Goal: Task Accomplishment & Management: Use online tool/utility

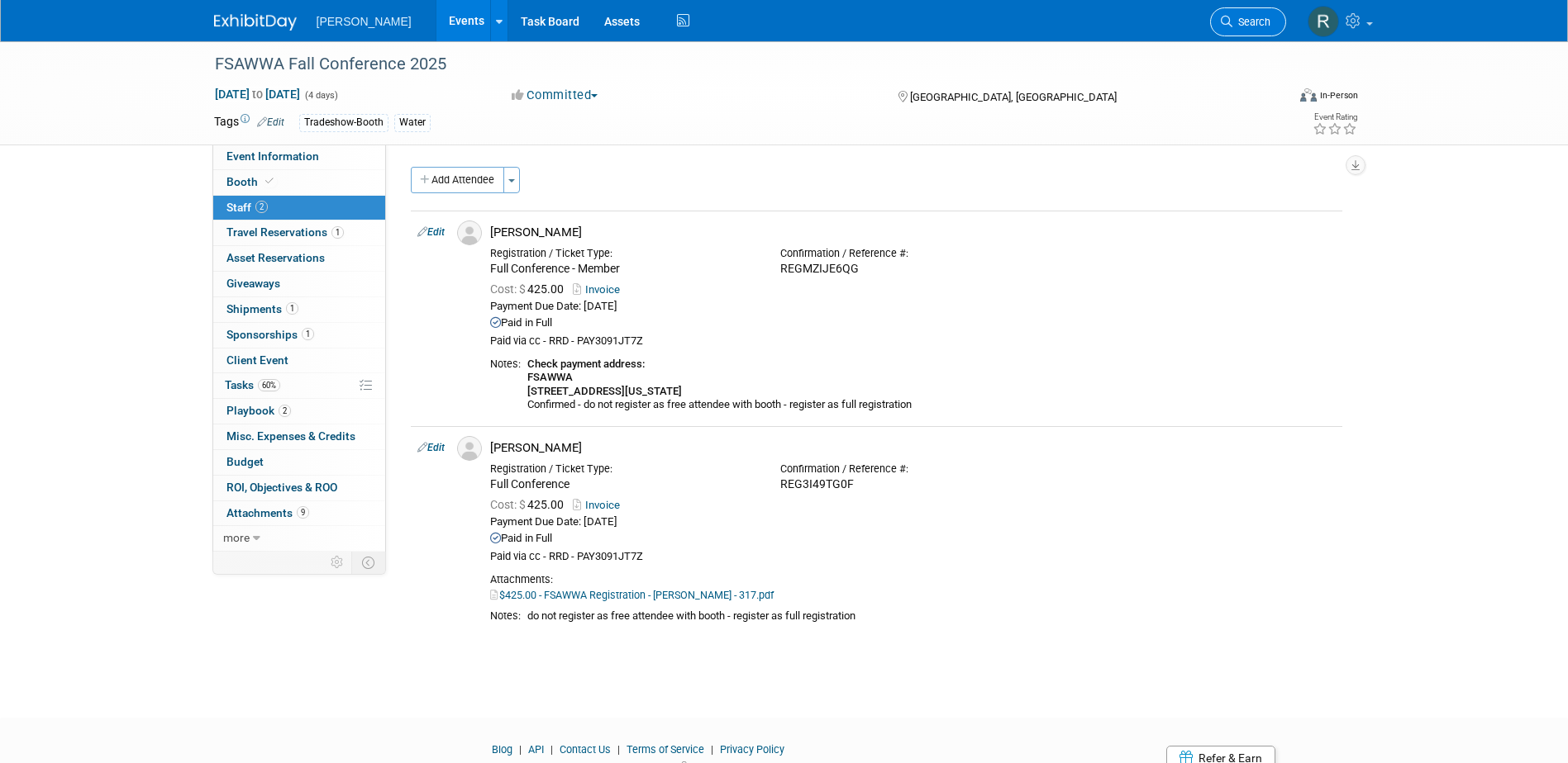
click at [1257, 18] on span "Search" at bounding box center [1251, 22] width 38 height 12
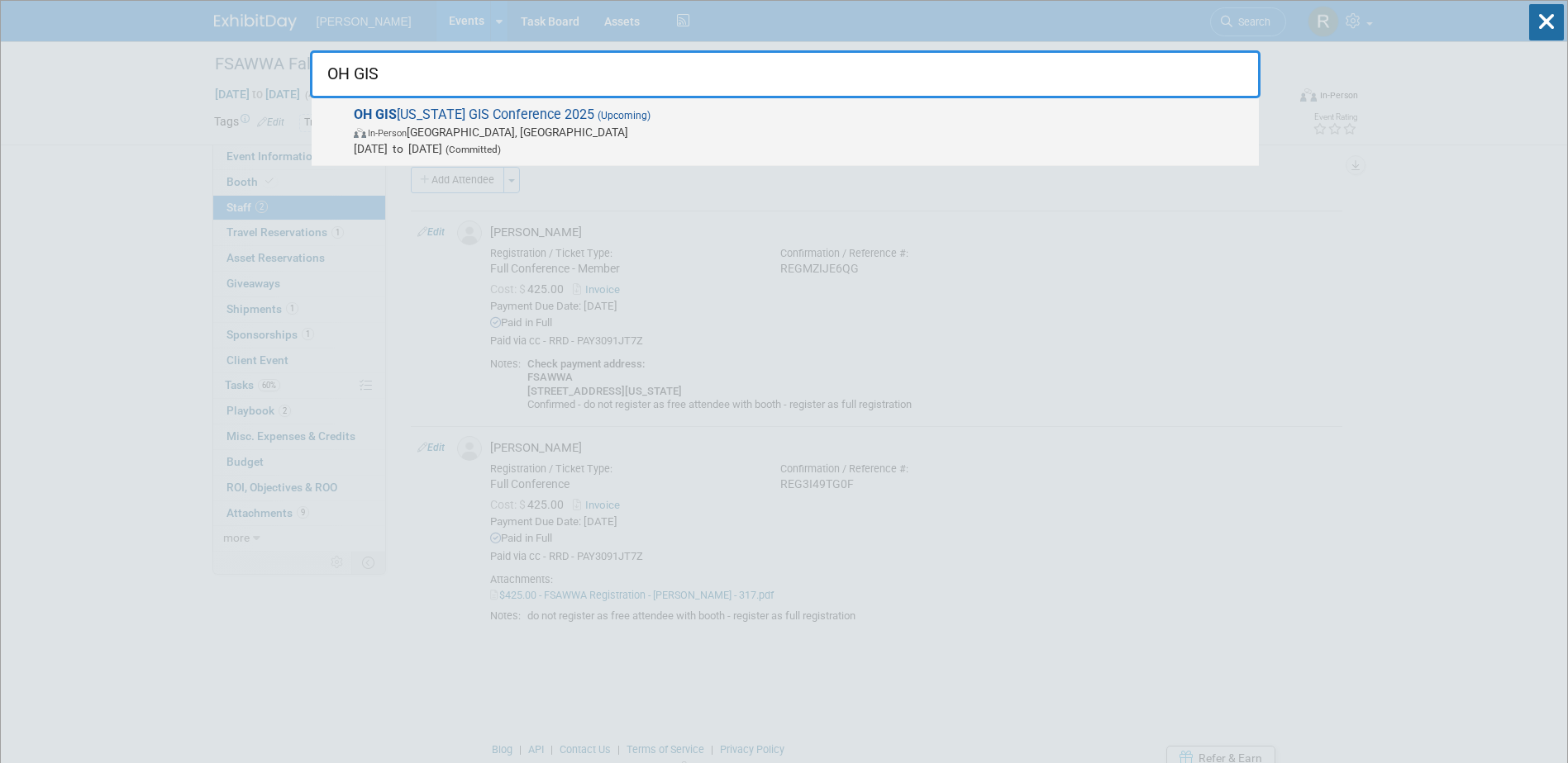
type input "OH GIS"
click at [761, 138] on span "In-Person Columbus, OH" at bounding box center [802, 132] width 897 height 17
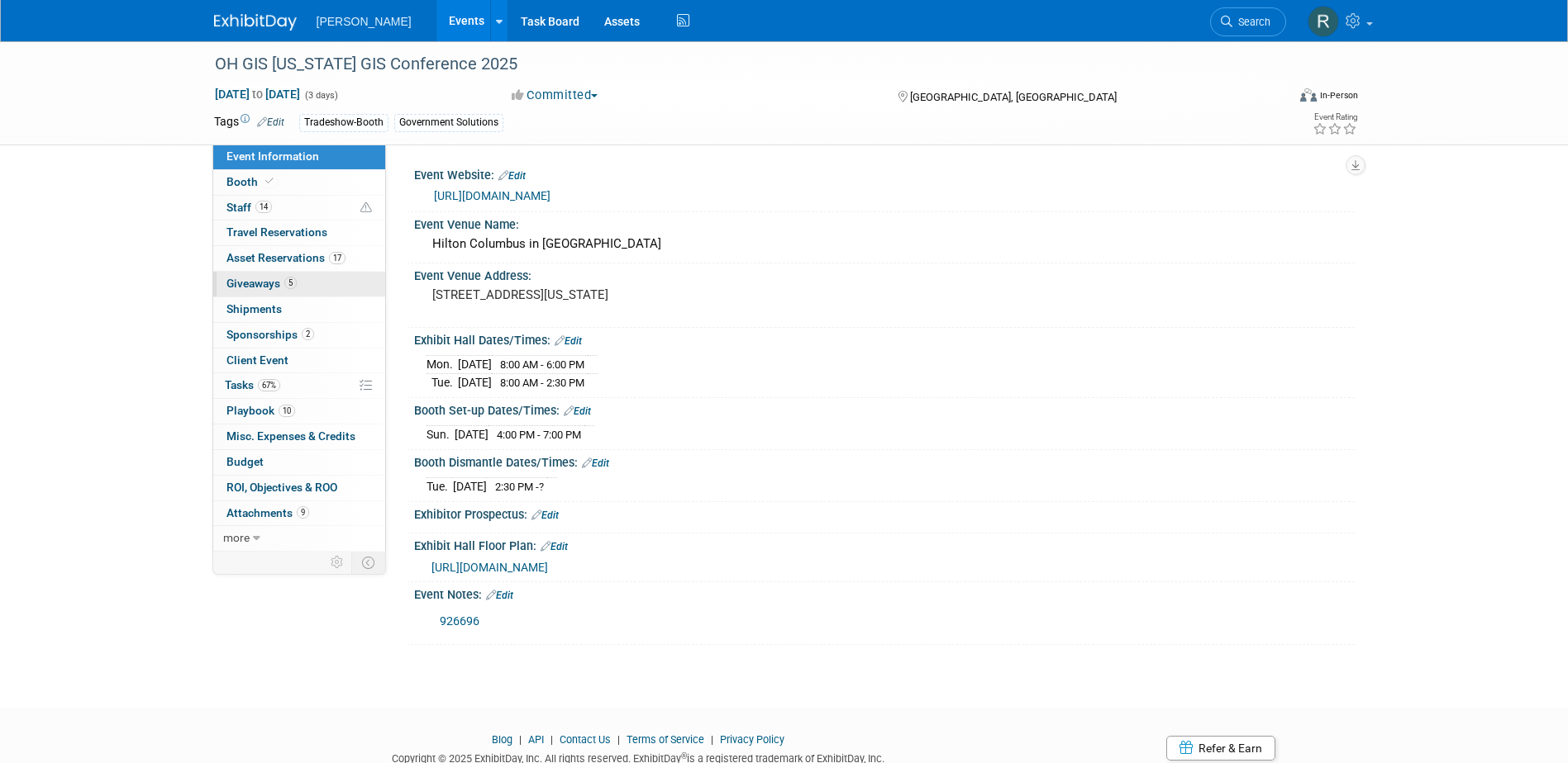
click at [271, 291] on link "5 Giveaways 5" at bounding box center [299, 284] width 171 height 25
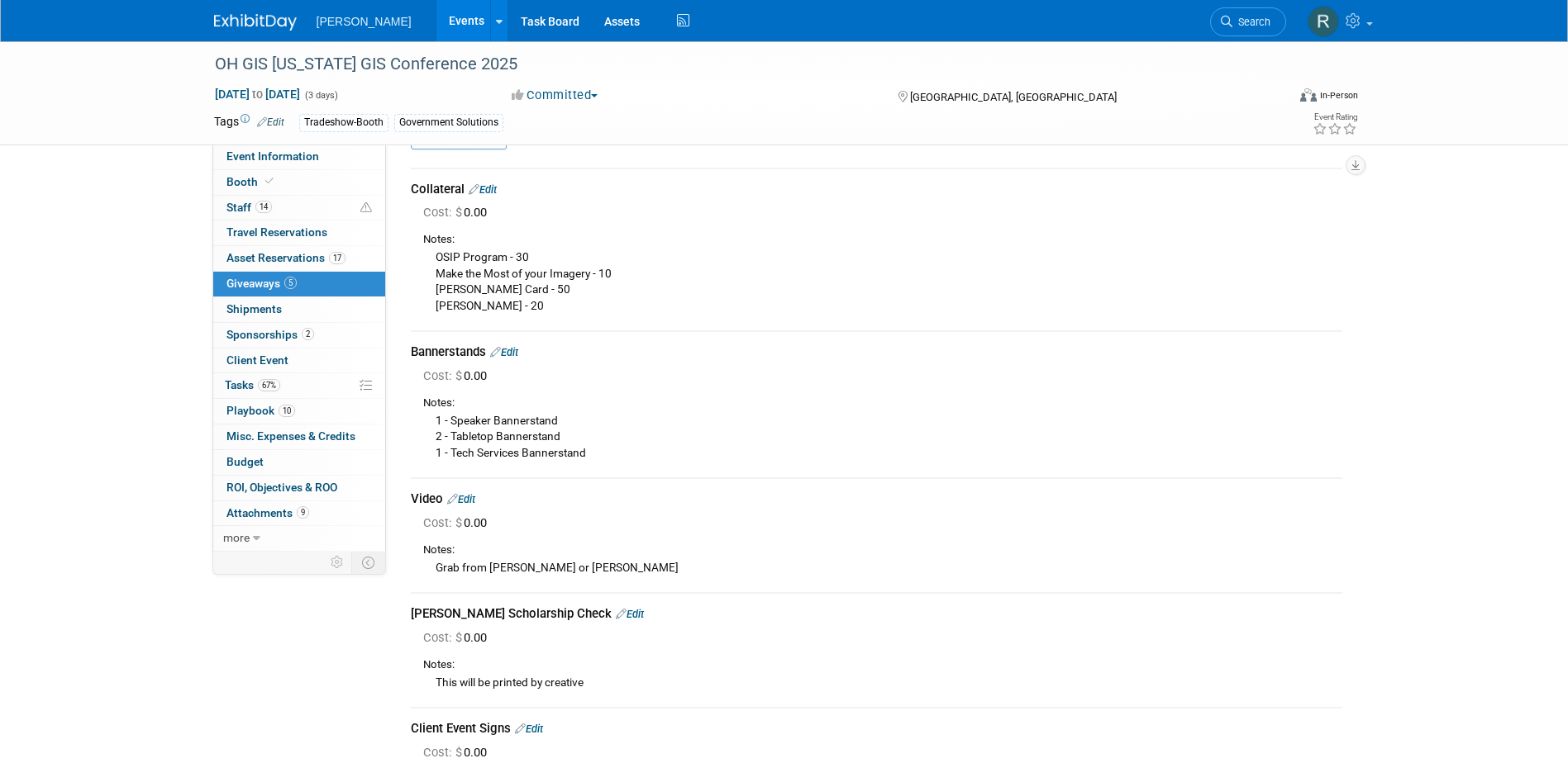
scroll to position [83, 0]
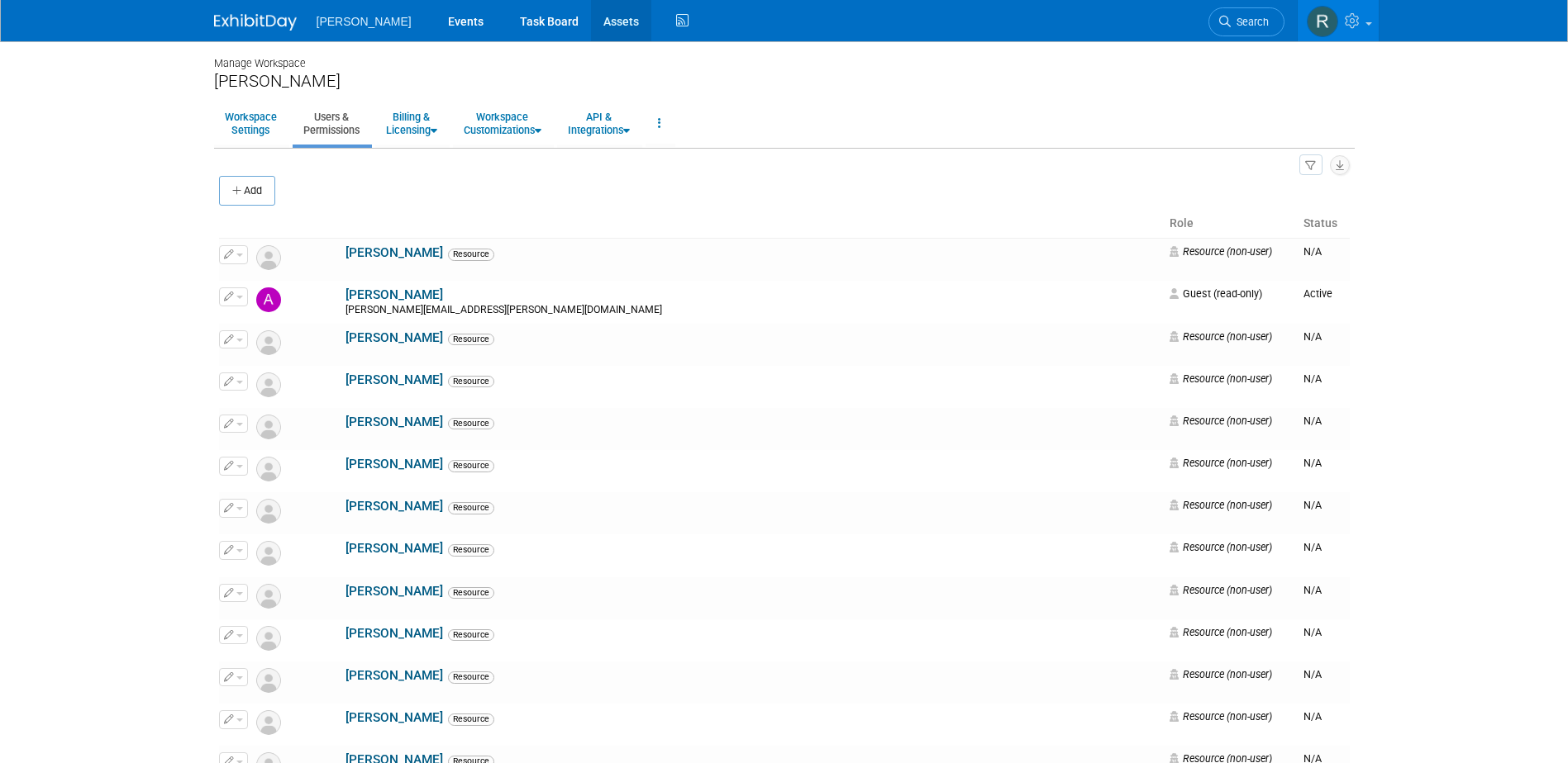
click at [591, 21] on link "Assets" at bounding box center [621, 21] width 61 height 41
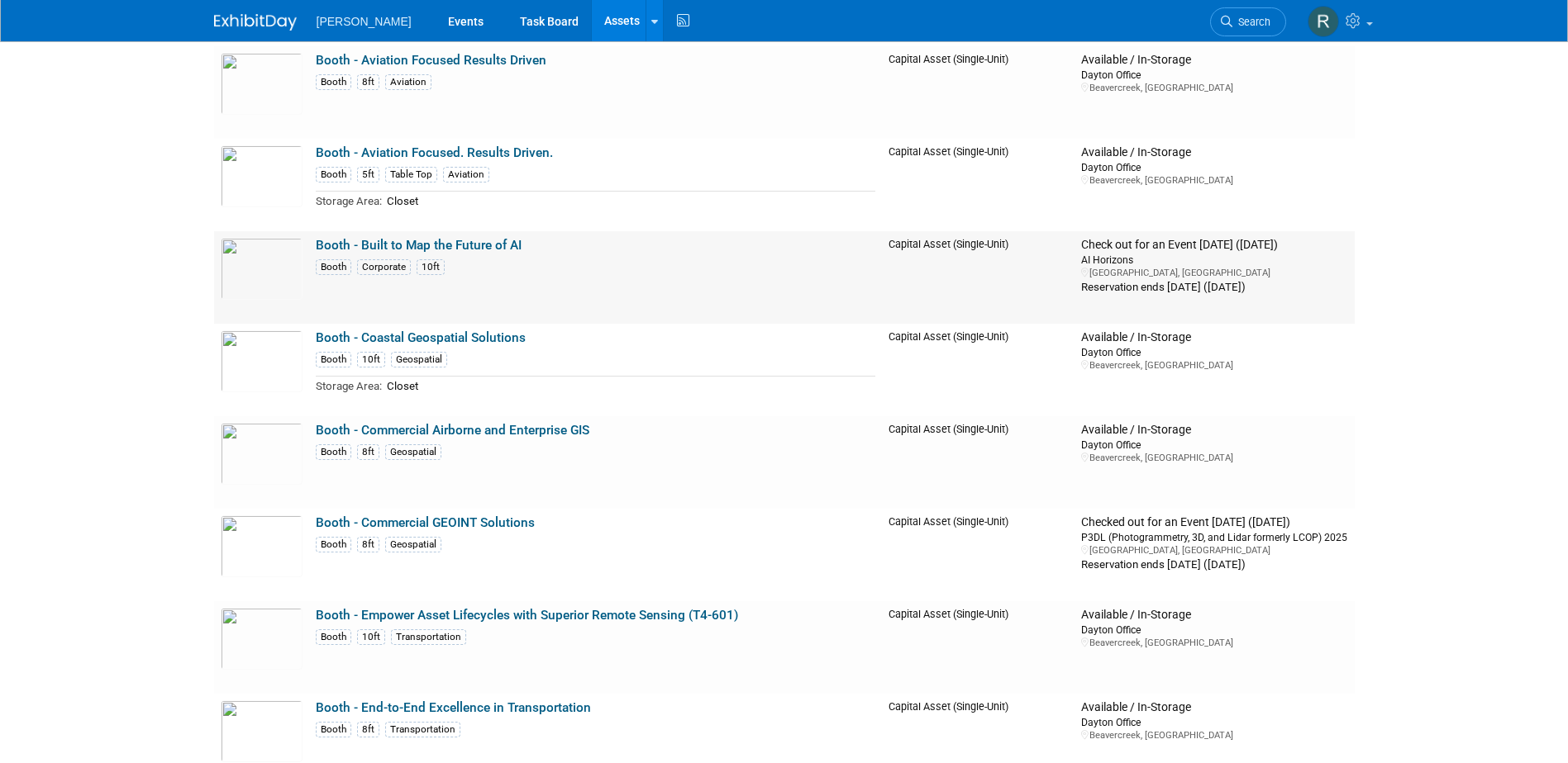
scroll to position [5203, 0]
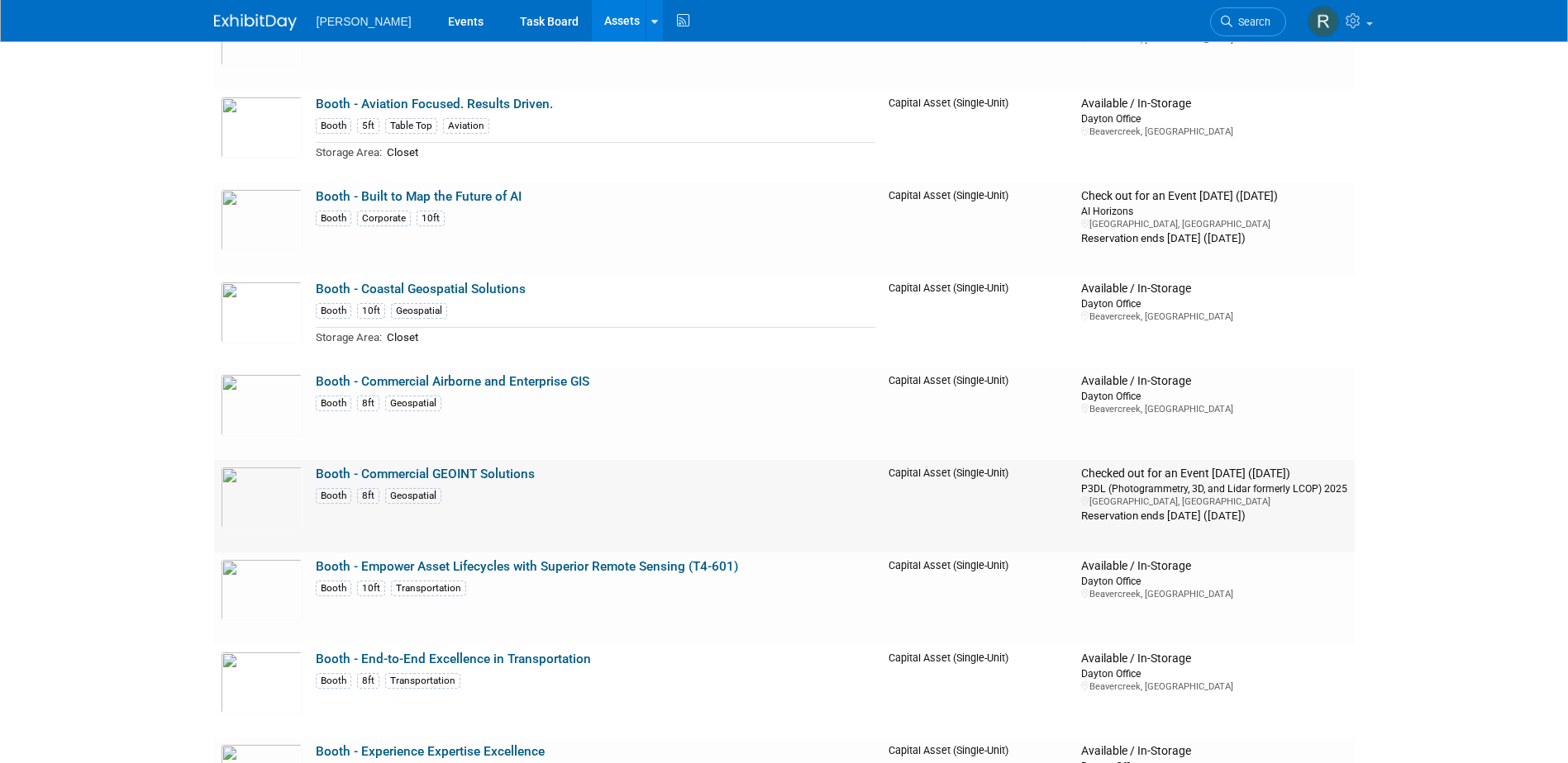
click at [454, 477] on link "Booth - Commercial GEOINT Solutions" at bounding box center [425, 474] width 219 height 15
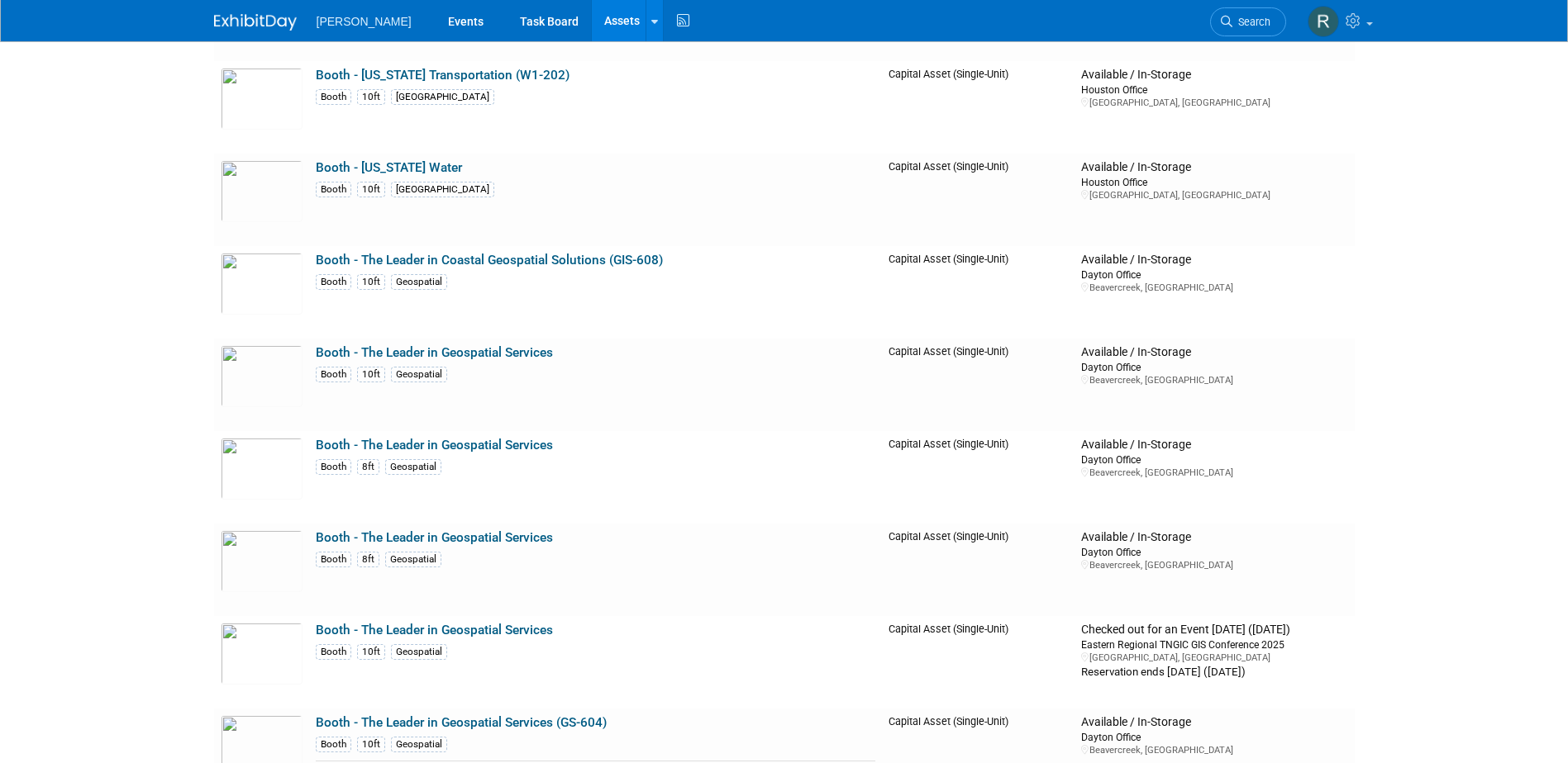
scroll to position [7268, 0]
click at [477, 352] on link "Booth - The Leader in Geospatial Services" at bounding box center [435, 352] width 238 height 15
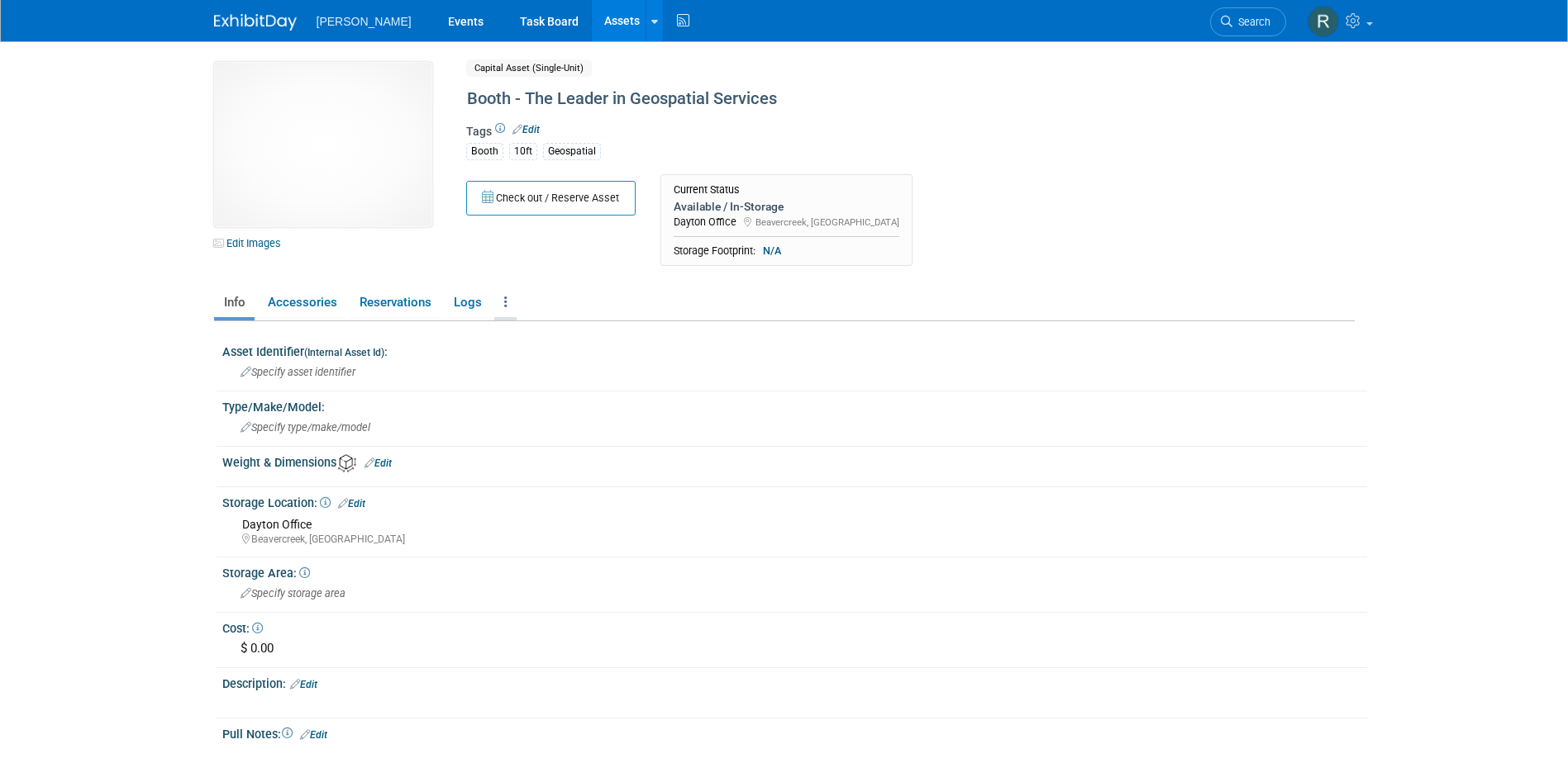
click at [510, 301] on link at bounding box center [505, 303] width 22 height 29
click at [525, 366] on link "Copy/Duplicate Asset" at bounding box center [565, 362] width 144 height 28
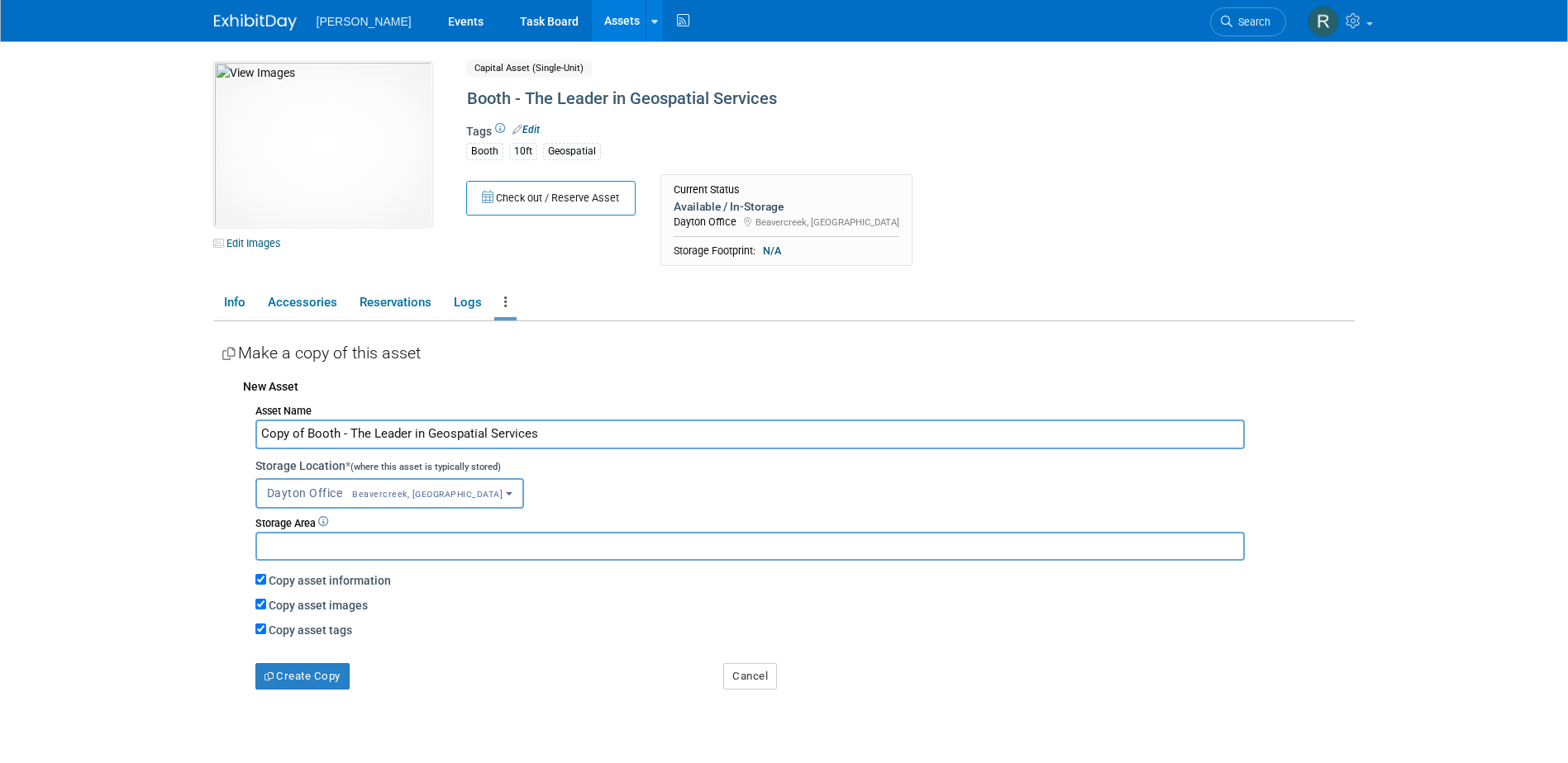
drag, startPoint x: 304, startPoint y: 434, endPoint x: 227, endPoint y: 436, distance: 77.0
click at [227, 436] on div "New Asset Asset Name Copy of Booth - The Leader in Geospatial Services Storage …" at bounding box center [788, 530] width 1132 height 319
type input "Booth - The Leader in Geospatial Services"
